Goal: Find specific page/section: Find specific page/section

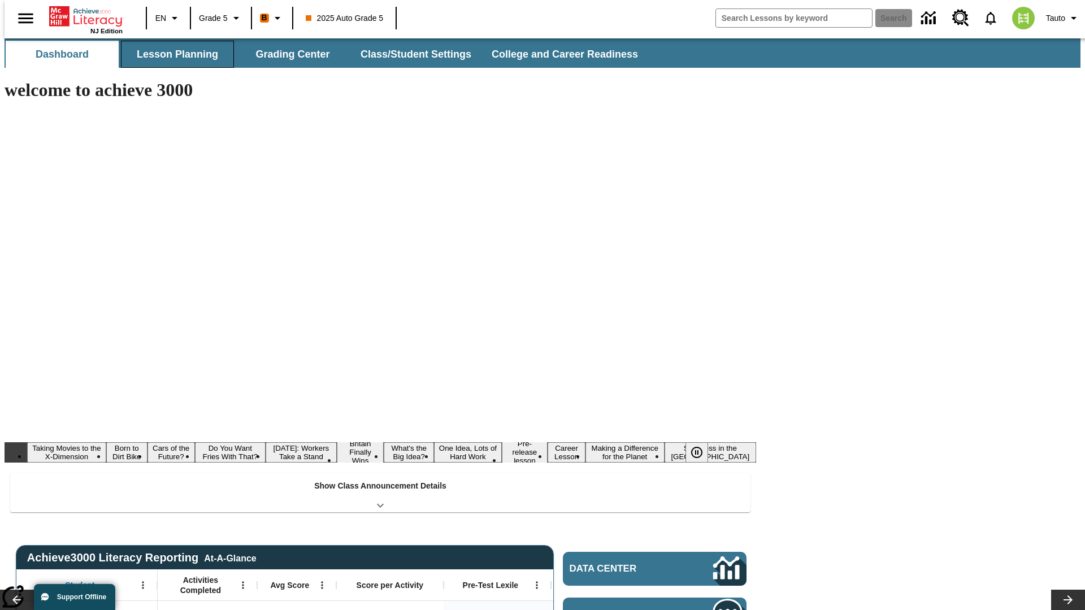
click at [173, 54] on button "Lesson Planning" at bounding box center [177, 54] width 113 height 27
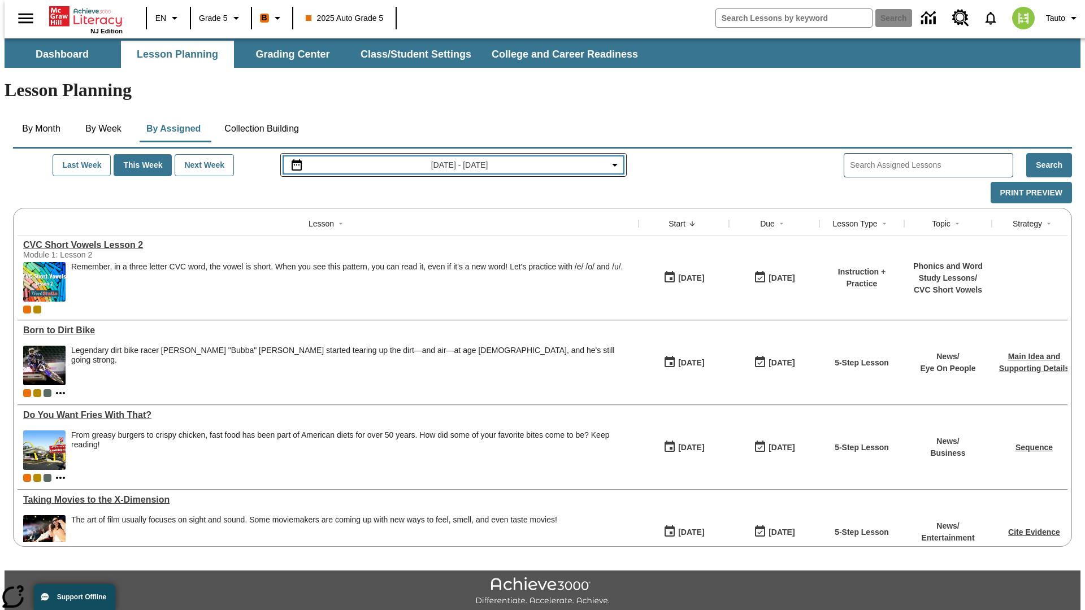
click at [452, 159] on span "[DATE] - [DATE]" at bounding box center [459, 165] width 57 height 12
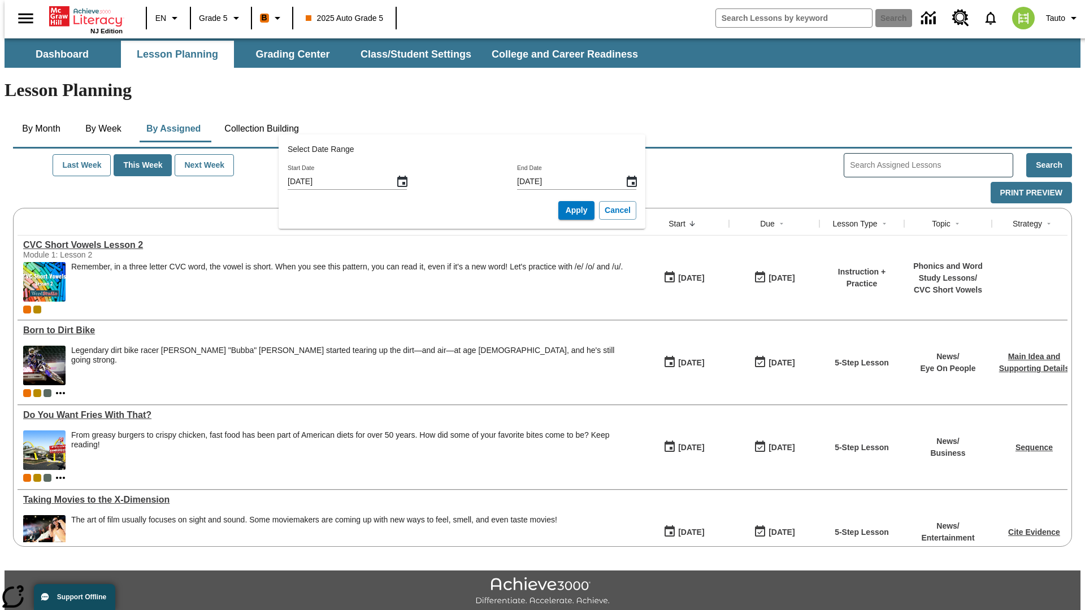
click at [406, 181] on icon "Start Date, Choose date, August 31, 2025, Selected" at bounding box center [402, 181] width 10 height 11
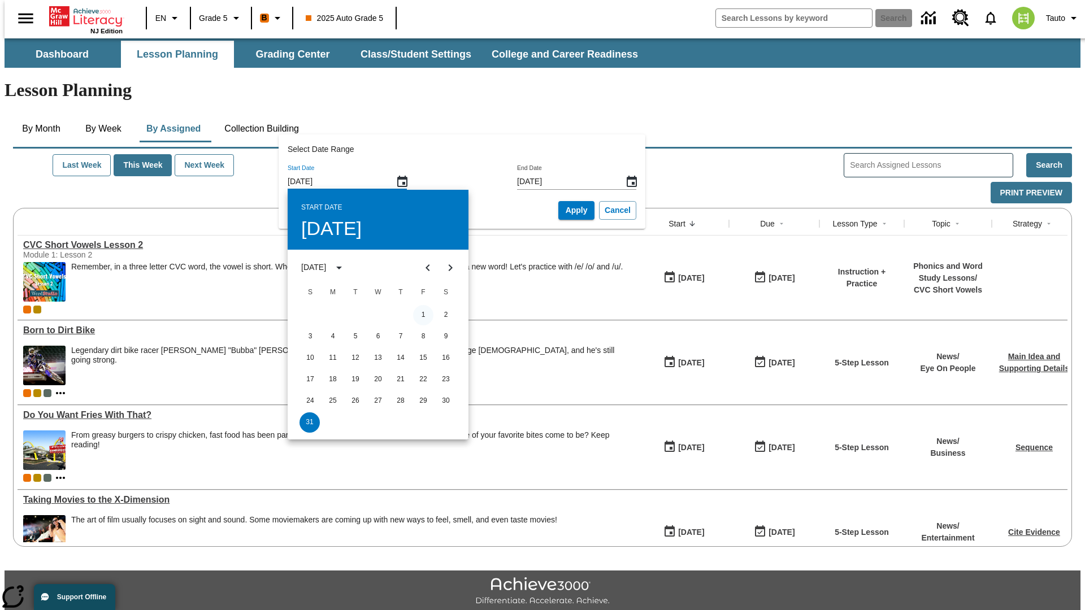
click at [423, 315] on button "1" at bounding box center [423, 315] width 20 height 20
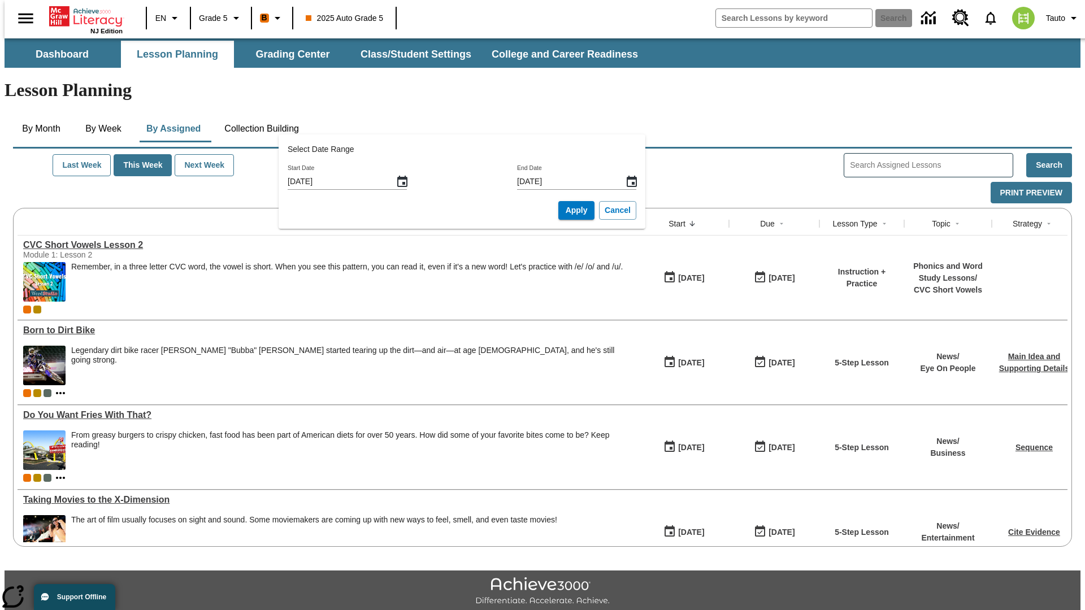
type input "[DATE]"
click at [599, 210] on button "Cancel" at bounding box center [617, 210] width 37 height 19
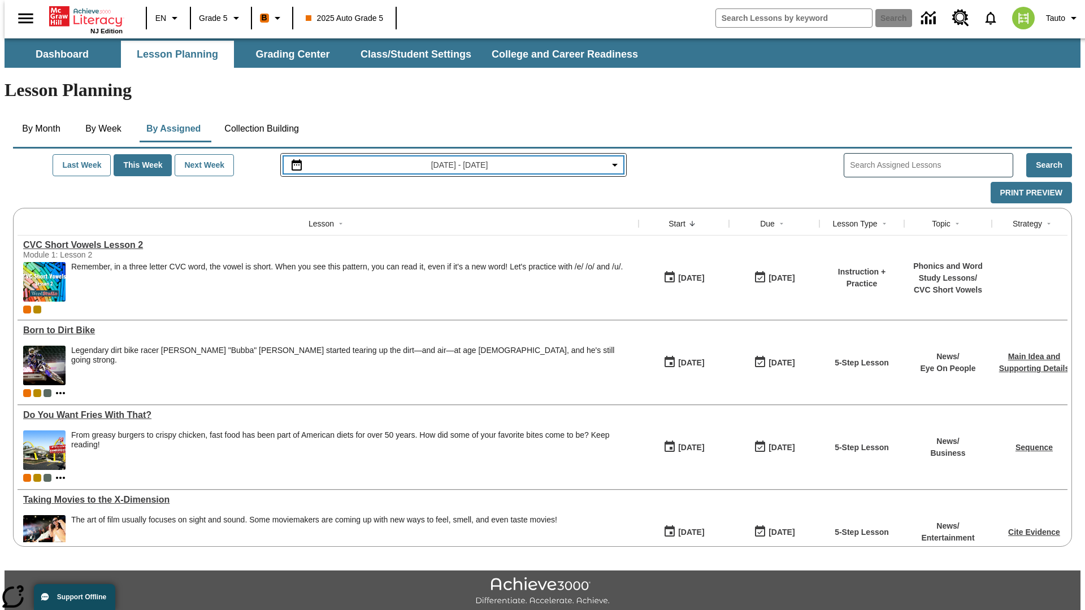
click at [452, 159] on span "[DATE] - [DATE]" at bounding box center [459, 165] width 57 height 12
